Goal: Task Accomplishment & Management: Manage account settings

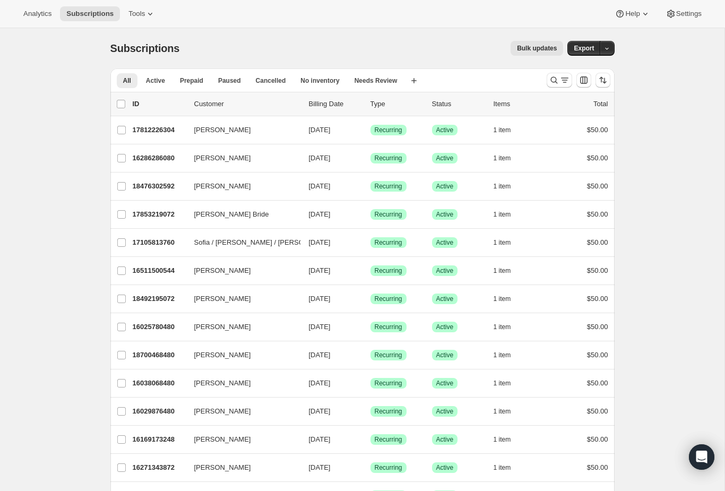
click at [546, 86] on div at bounding box center [578, 80] width 72 height 21
click at [544, 74] on div at bounding box center [578, 80] width 72 height 21
click at [556, 79] on icon "Search and filter results" at bounding box center [554, 80] width 11 height 11
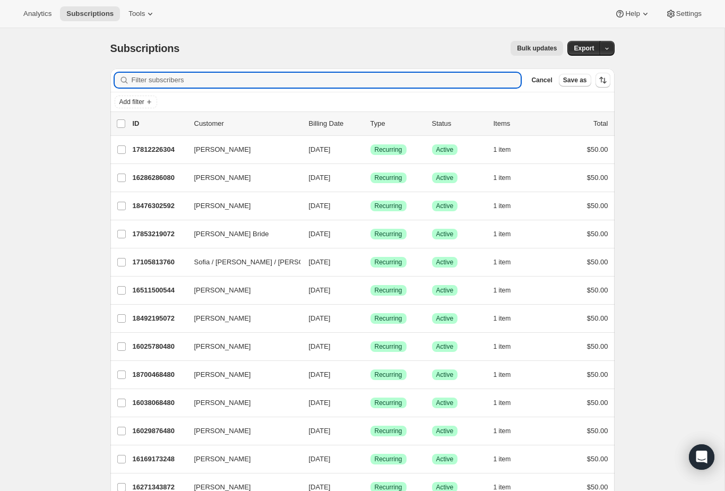
click at [479, 79] on input "Filter subscribers" at bounding box center [327, 80] width 390 height 15
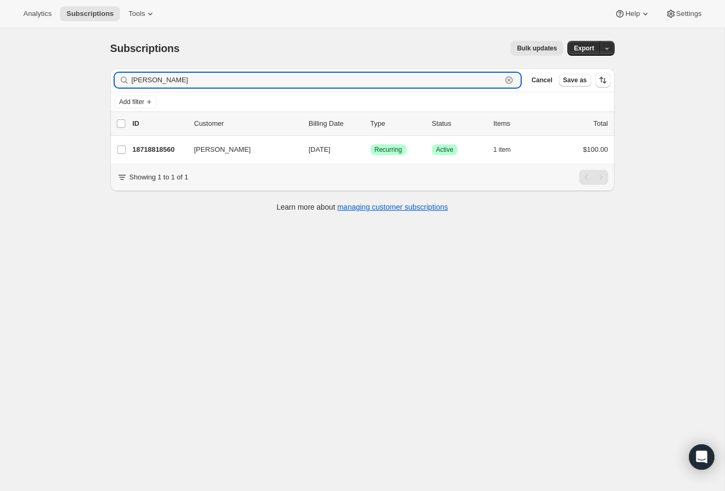
type input "[PERSON_NAME]"
click at [171, 151] on p "18718818560" at bounding box center [159, 149] width 53 height 11
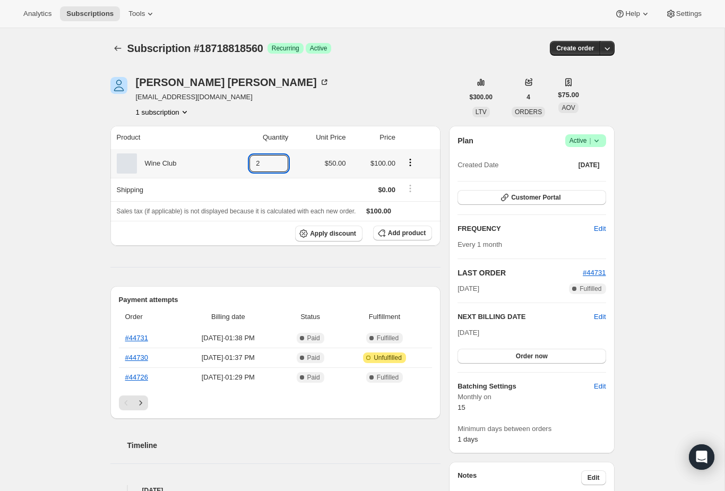
click at [277, 167] on icon at bounding box center [280, 166] width 11 height 11
type input "1"
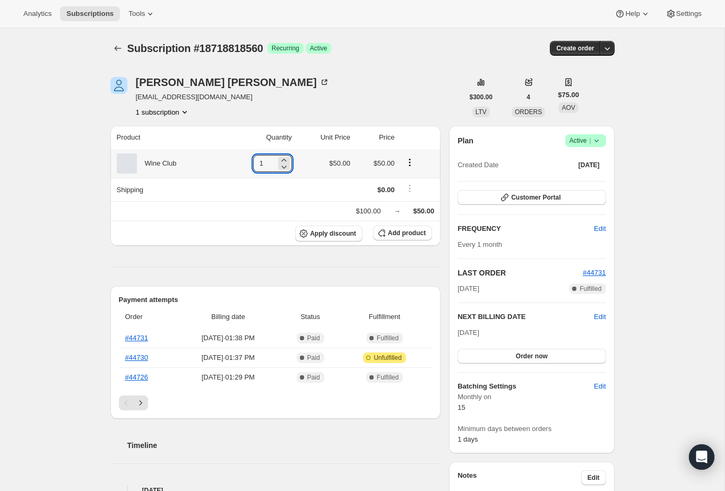
click at [352, 267] on hr at bounding box center [275, 267] width 331 height 1
click at [406, 162] on icon "Product actions" at bounding box center [409, 162] width 11 height 11
click at [405, 182] on span "Swap variant" at bounding box center [410, 182] width 40 height 8
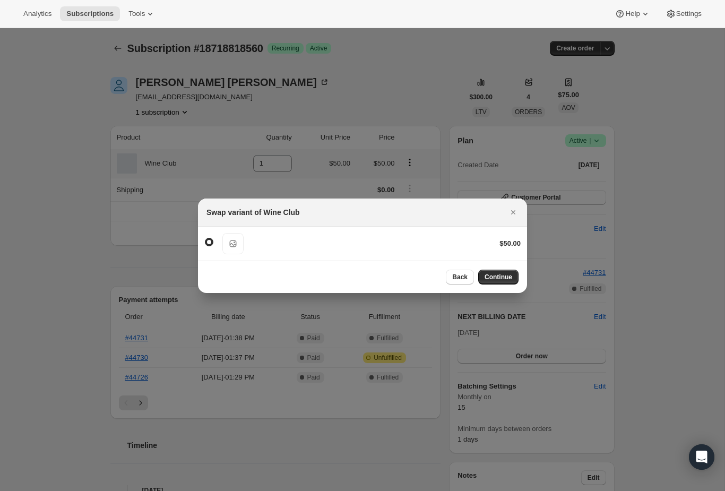
click at [221, 240] on div "Default Title $50.00" at bounding box center [362, 243] width 316 height 21
click at [503, 267] on div "Back Continue" at bounding box center [362, 277] width 329 height 32
click at [492, 271] on button "Continue" at bounding box center [498, 277] width 40 height 15
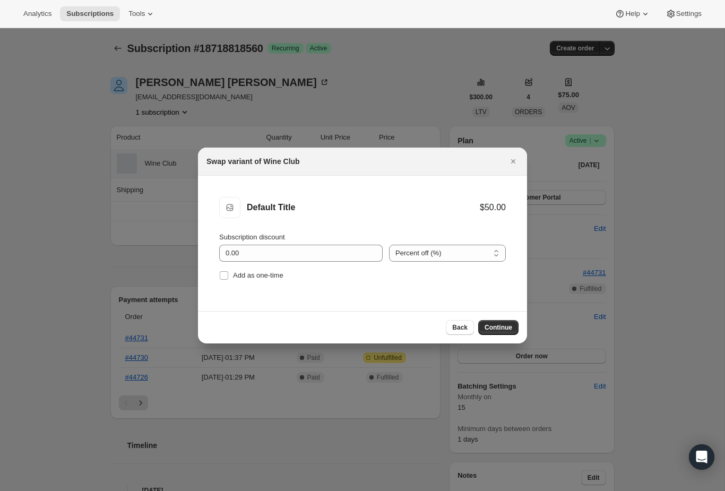
click at [520, 324] on div "Back Continue" at bounding box center [362, 327] width 329 height 32
click at [503, 326] on span "Continue" at bounding box center [499, 327] width 28 height 8
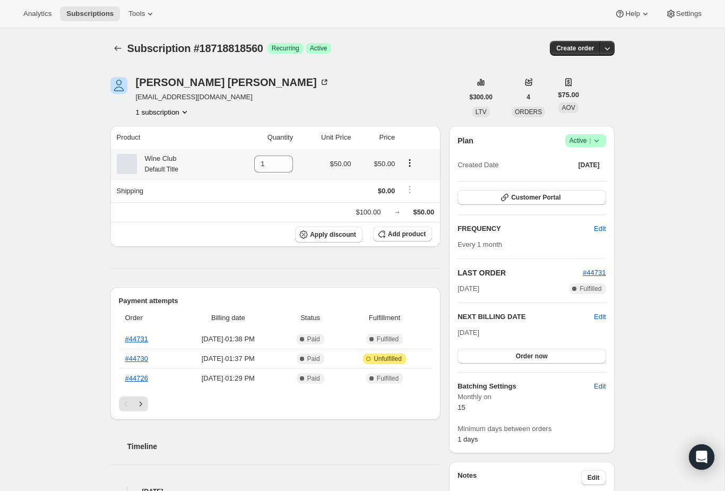
click at [172, 103] on div "[PERSON_NAME] [PERSON_NAME][EMAIL_ADDRESS][DOMAIN_NAME] 1 subscription" at bounding box center [233, 97] width 194 height 40
click at [172, 113] on button "1 subscription" at bounding box center [163, 112] width 54 height 11
click at [366, 98] on div "[PERSON_NAME] [PERSON_NAME][EMAIL_ADDRESS][DOMAIN_NAME] 1 subscription" at bounding box center [286, 97] width 353 height 40
click at [614, 49] on button "button" at bounding box center [607, 48] width 15 height 15
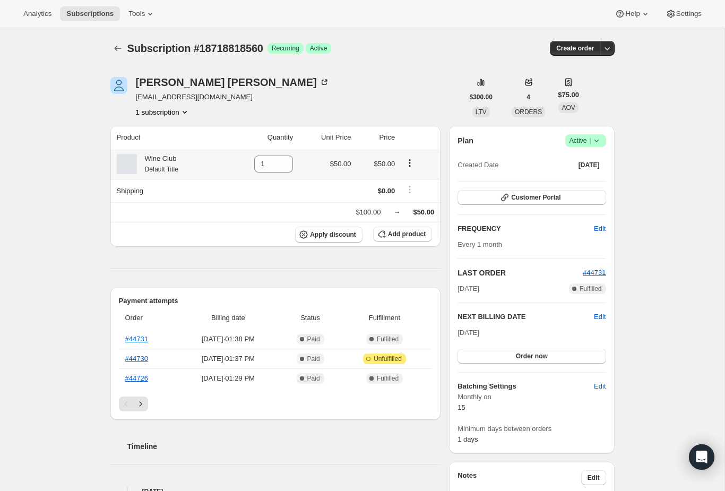
click at [675, 90] on div "Subscription #18718818560. This page is ready Subscription #18718818560 Success…" at bounding box center [362, 391] width 724 height 726
click at [693, 21] on button "Settings" at bounding box center [683, 13] width 49 height 15
